Goal: Task Accomplishment & Management: Use online tool/utility

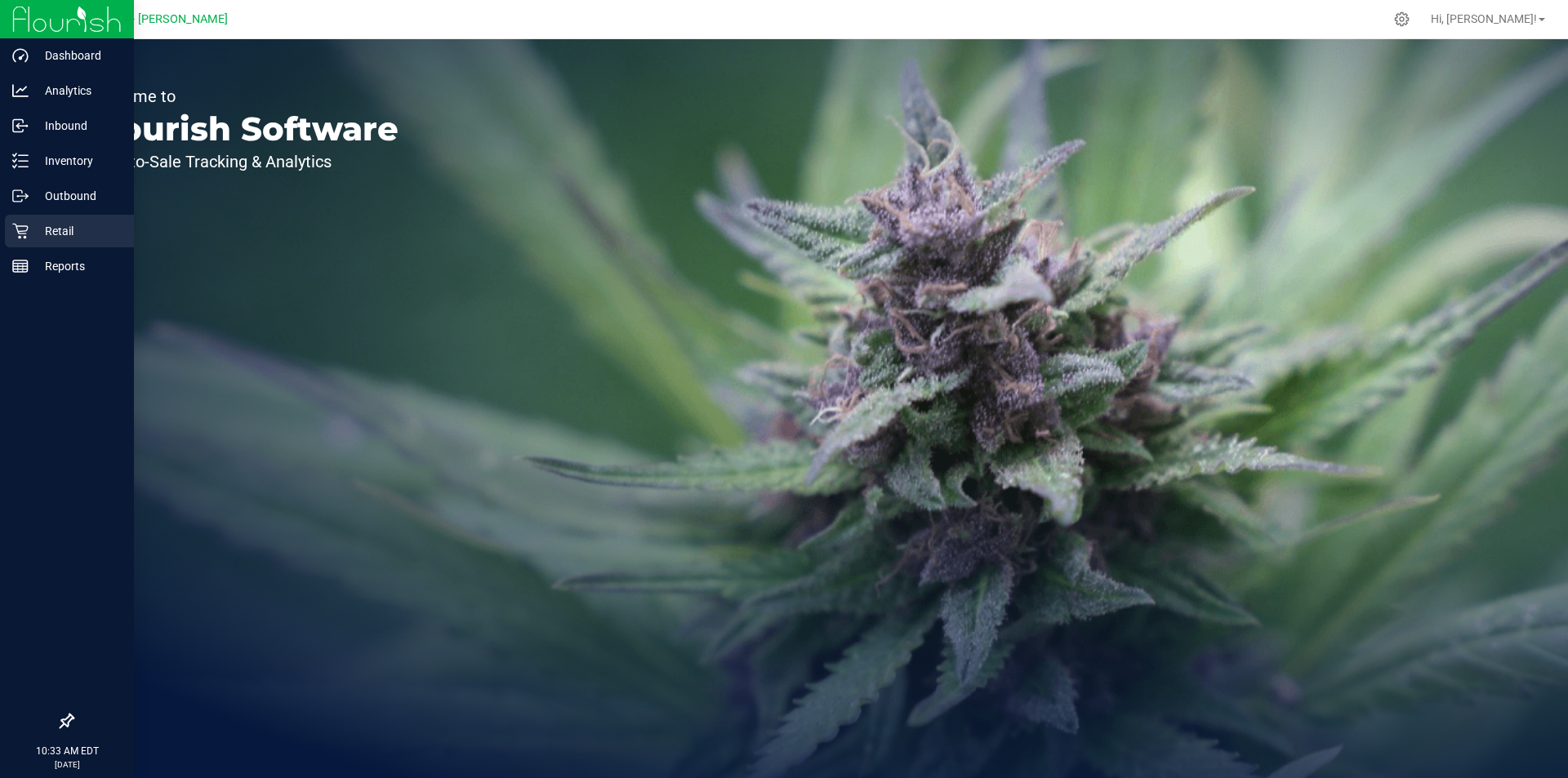
click at [26, 238] on icon at bounding box center [20, 231] width 16 height 16
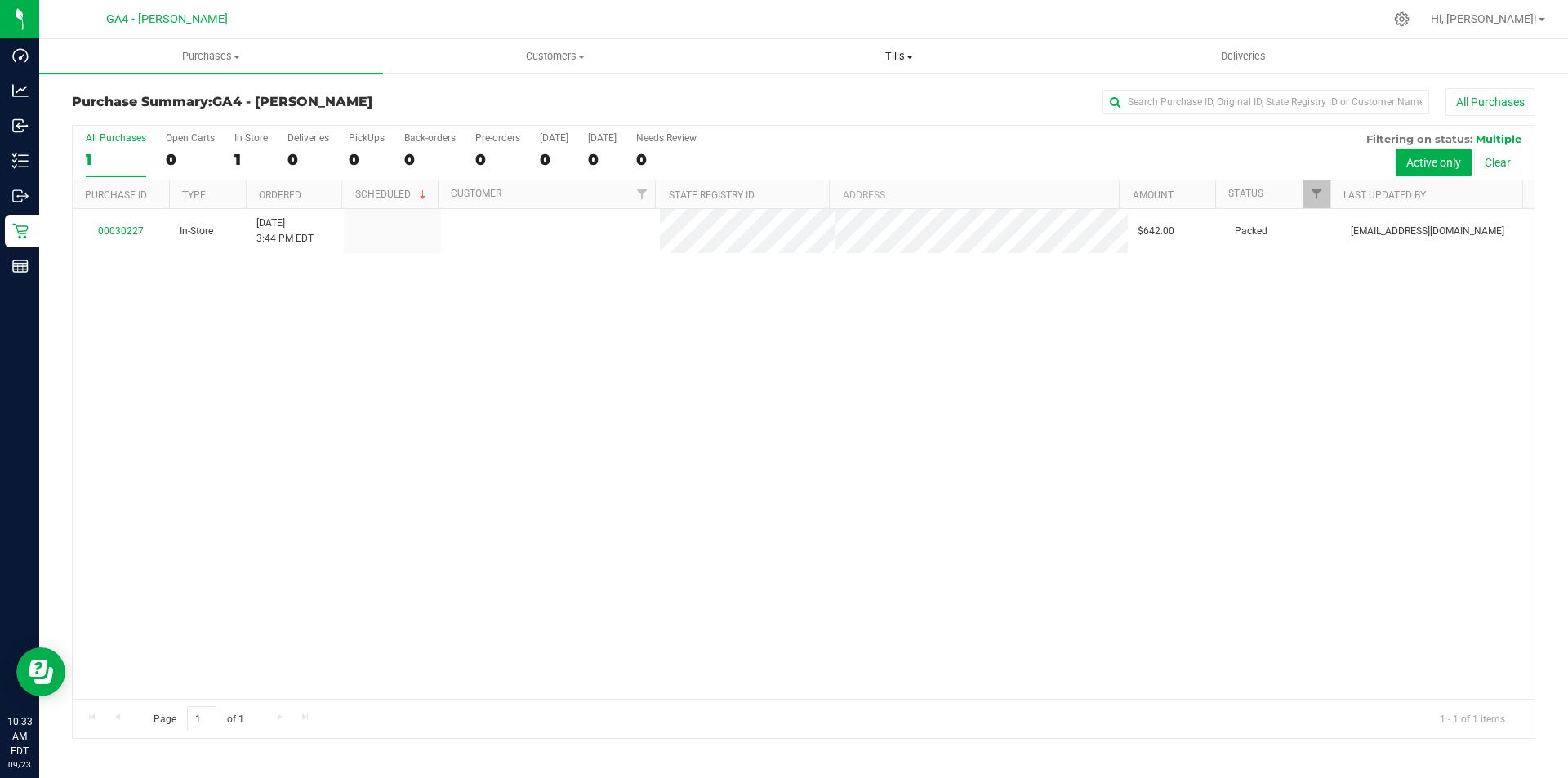
click at [904, 53] on span "Tills" at bounding box center [899, 56] width 342 height 14
click at [783, 100] on span "Manage tills" at bounding box center [781, 99] width 110 height 13
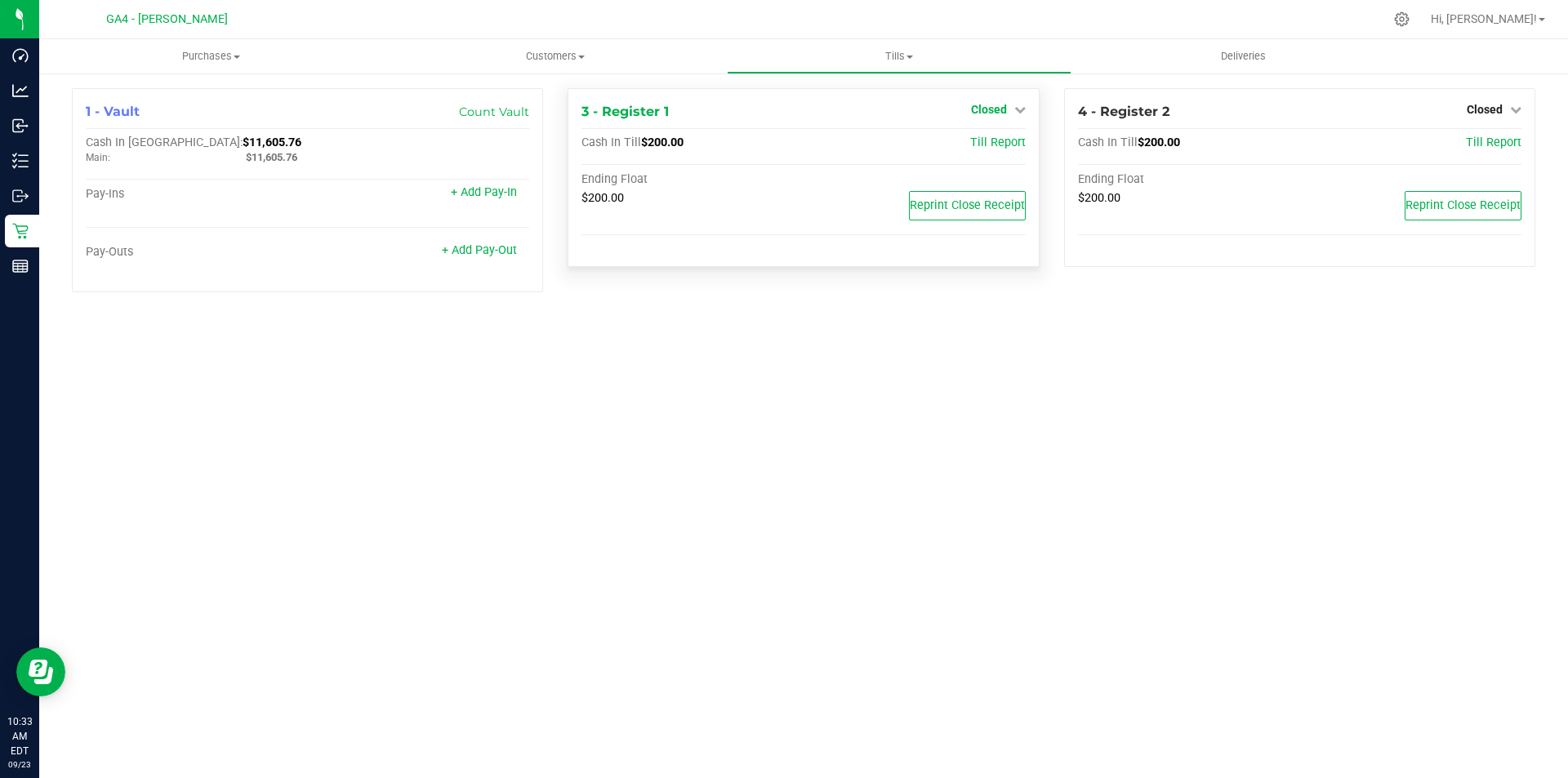
click at [1014, 112] on icon at bounding box center [1020, 109] width 12 height 12
click at [989, 147] on link "Open Till" at bounding box center [988, 144] width 43 height 13
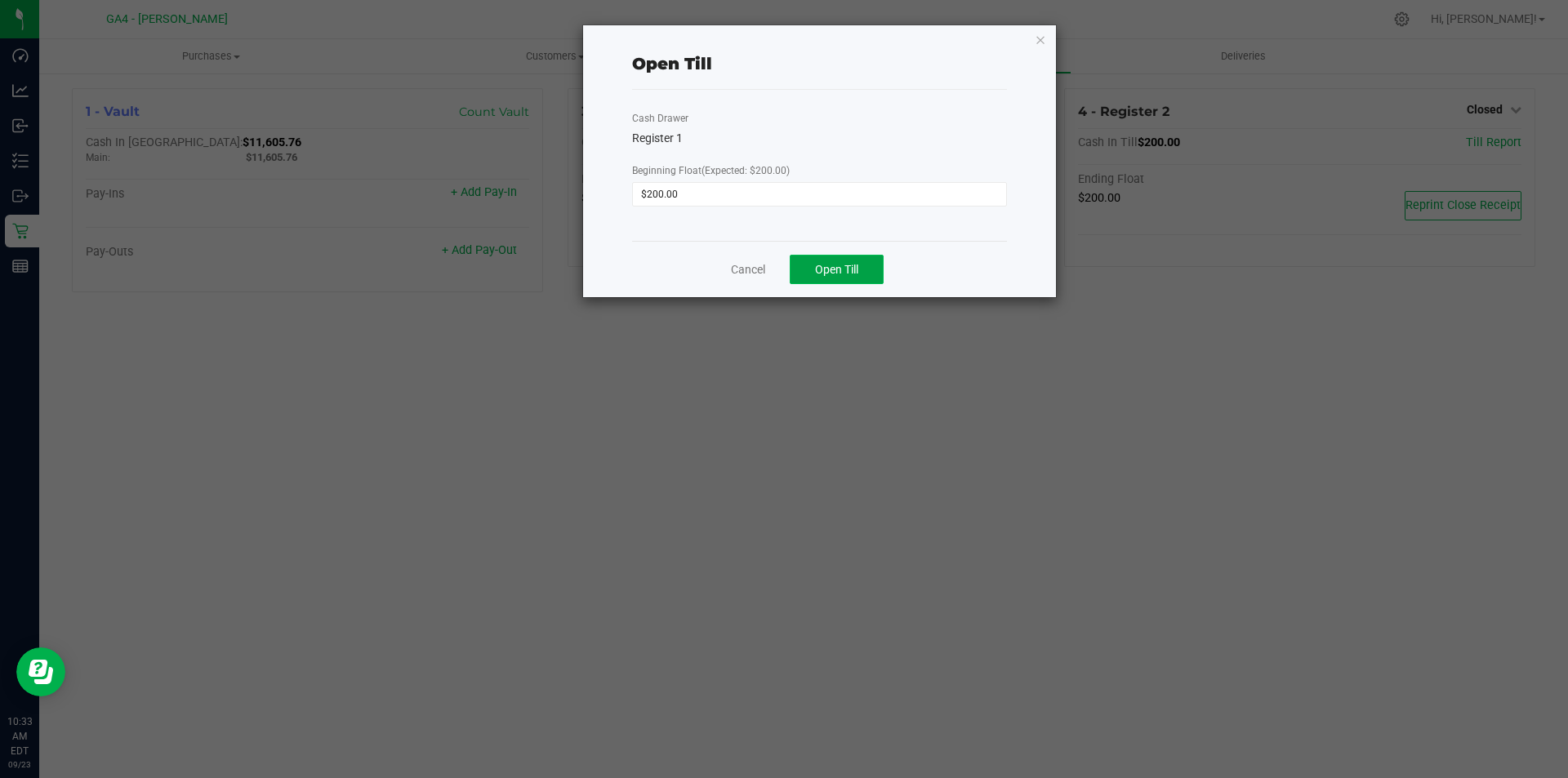
click at [837, 279] on button "Open Till" at bounding box center [836, 269] width 93 height 29
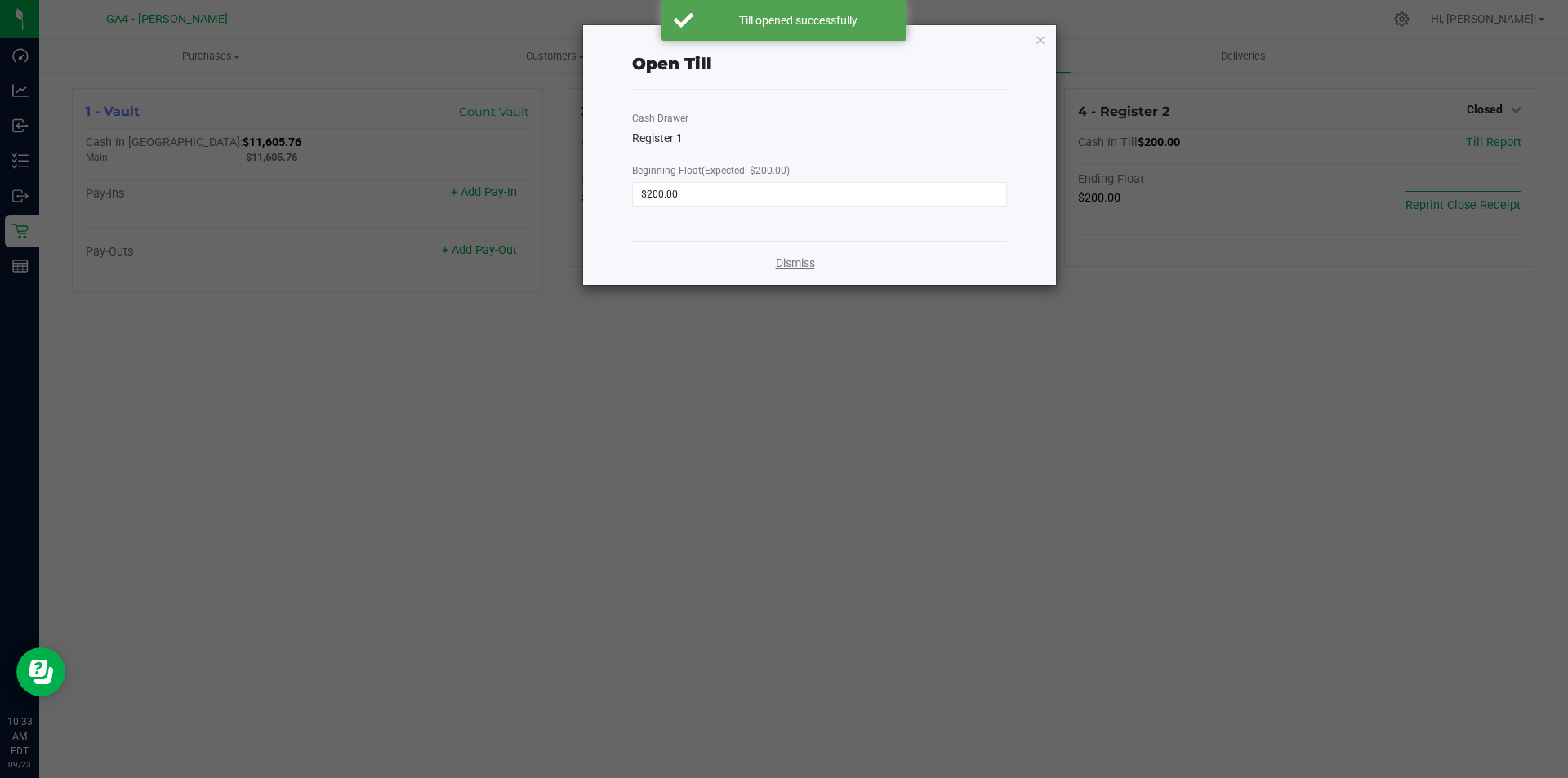
click at [811, 266] on link "Dismiss" at bounding box center [795, 263] width 40 height 17
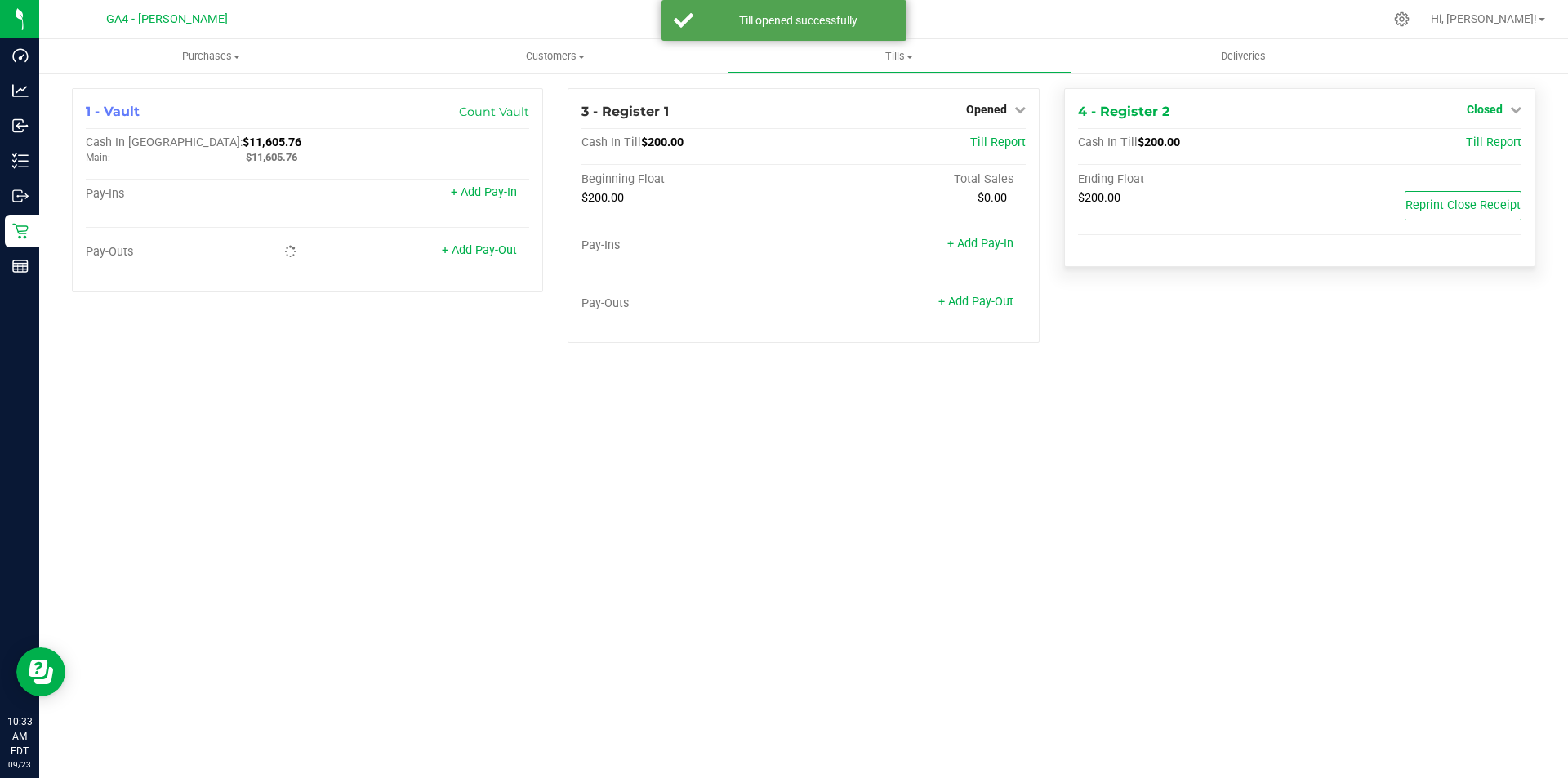
click at [1515, 110] on icon at bounding box center [1516, 109] width 12 height 12
click at [1466, 152] on div "Open Till" at bounding box center [1483, 144] width 120 height 20
click at [1469, 144] on link "Open Till" at bounding box center [1483, 144] width 43 height 13
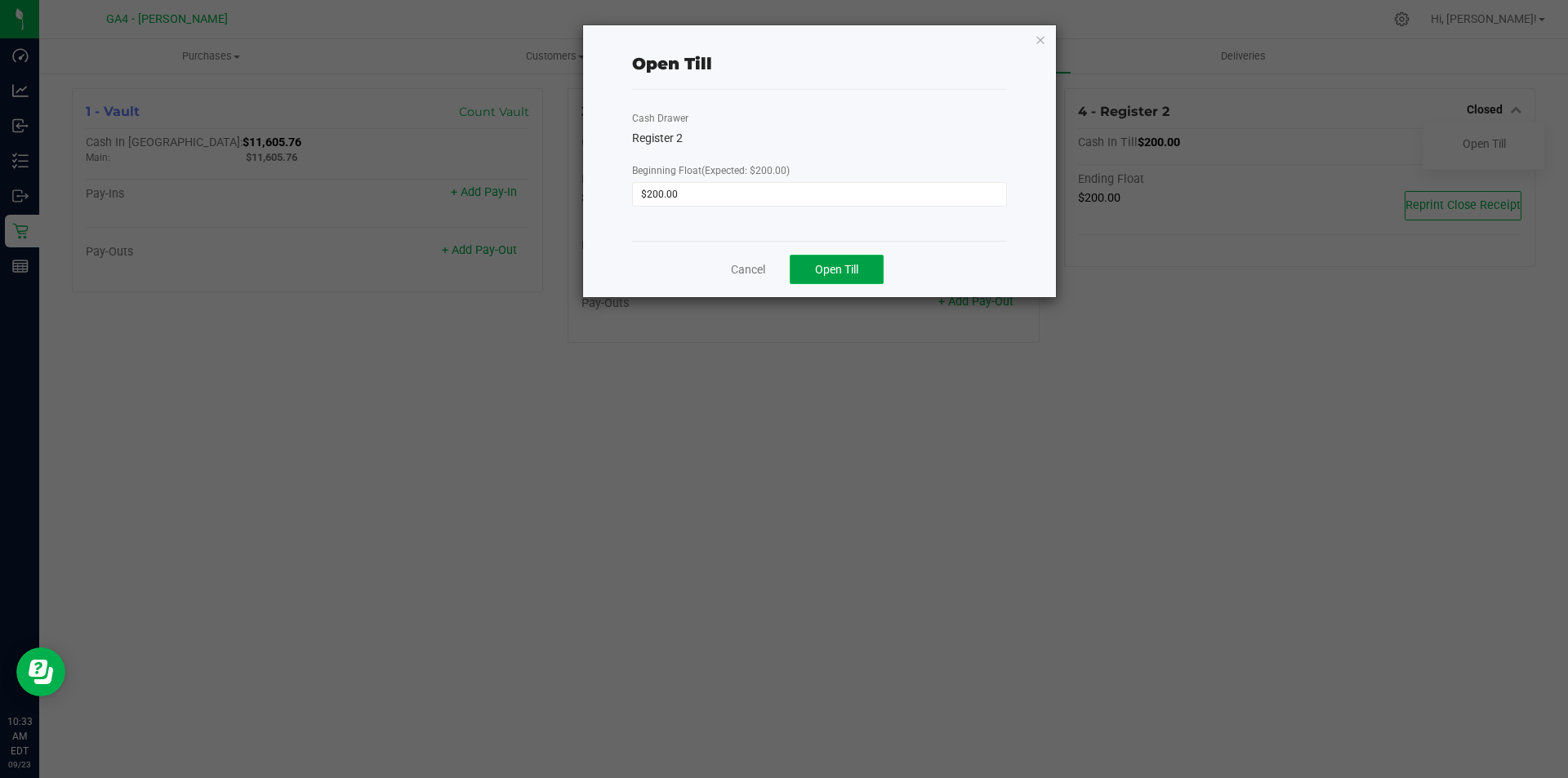
click at [871, 273] on button "Open Till" at bounding box center [836, 269] width 93 height 29
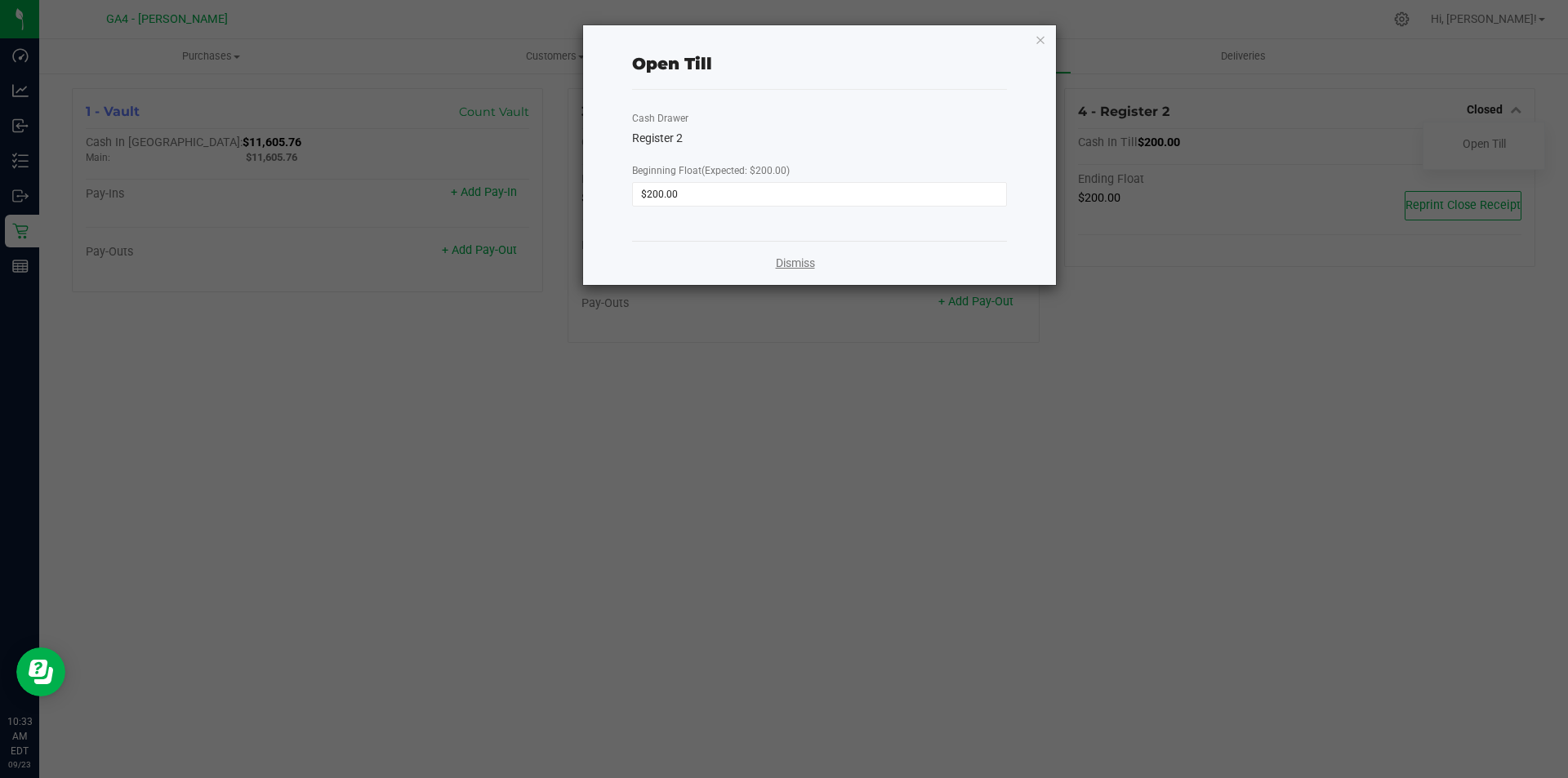
click at [787, 262] on link "Dismiss" at bounding box center [795, 263] width 40 height 17
